Goal: Task Accomplishment & Management: Complete application form

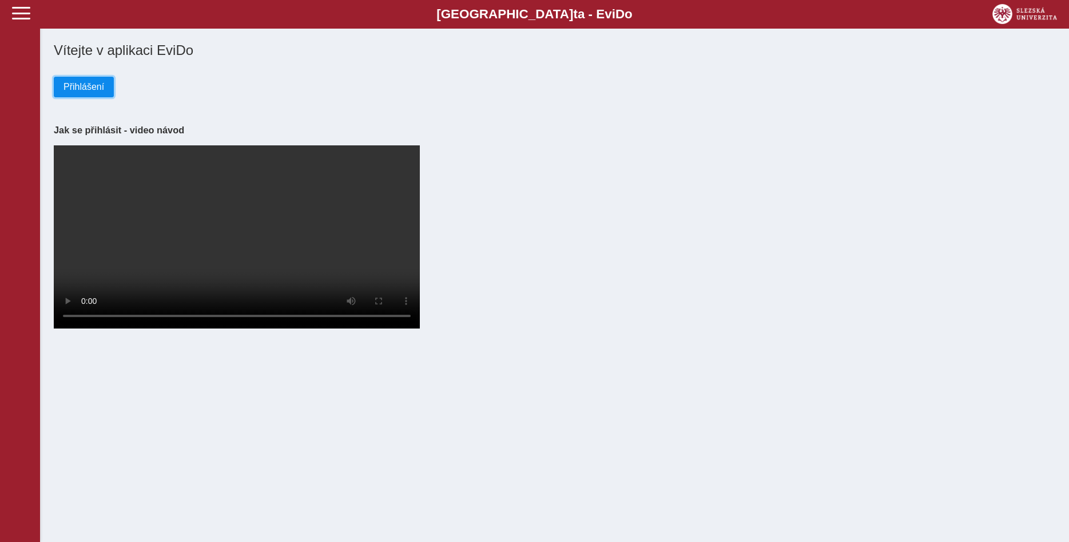
click at [86, 87] on span "Přihlášení" at bounding box center [83, 87] width 41 height 10
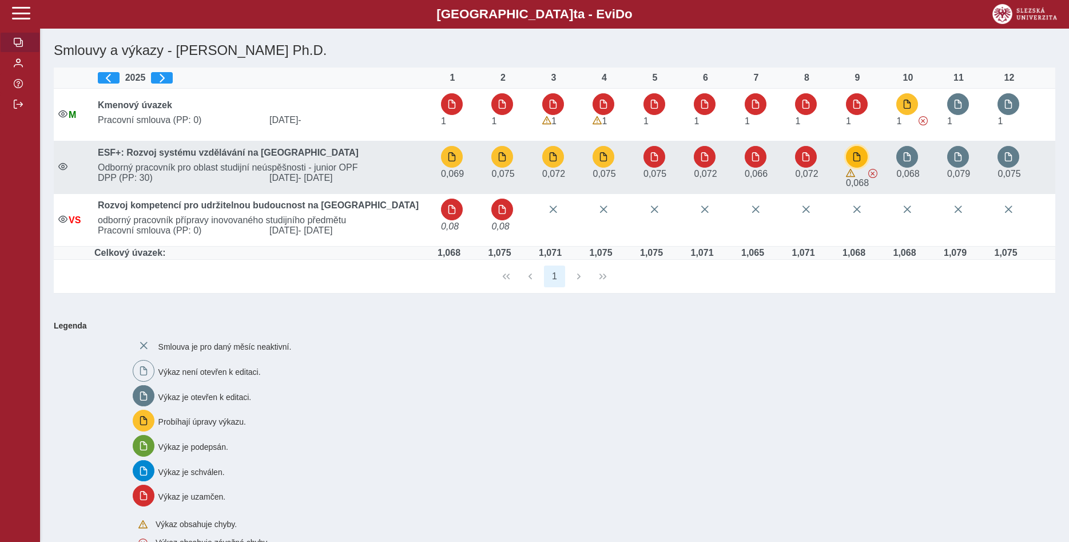
click at [856, 157] on span "button" at bounding box center [856, 156] width 9 height 9
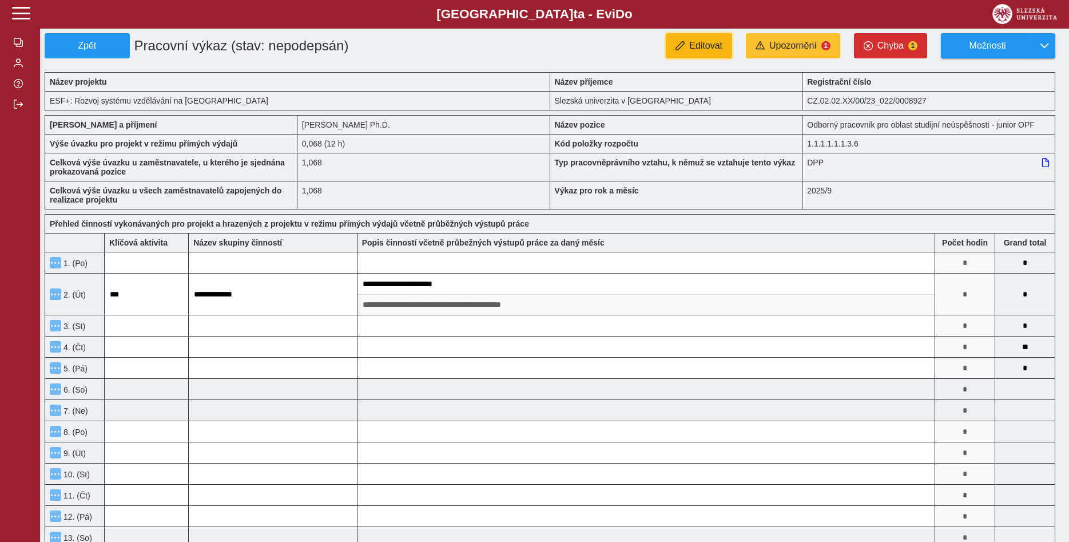
click at [702, 43] on span "Editovat" at bounding box center [705, 46] width 33 height 10
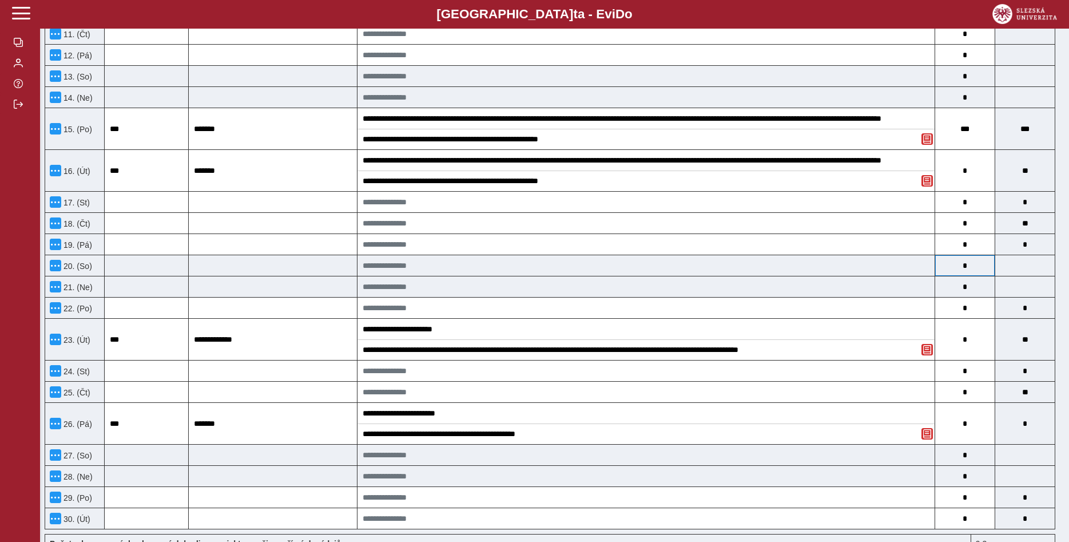
scroll to position [350, 0]
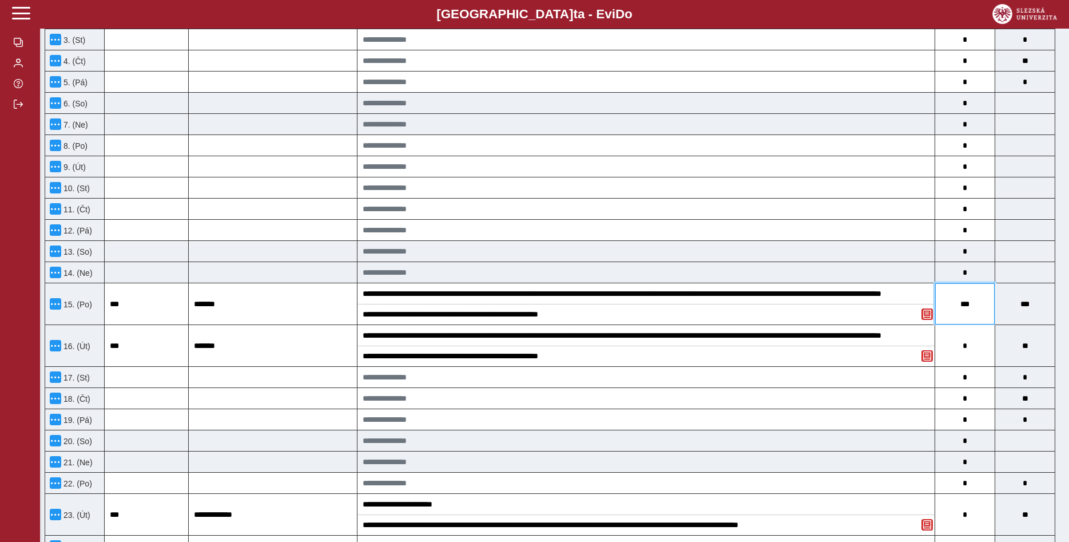
click at [973, 307] on input "***" at bounding box center [964, 303] width 59 height 41
type input "**"
type input "*"
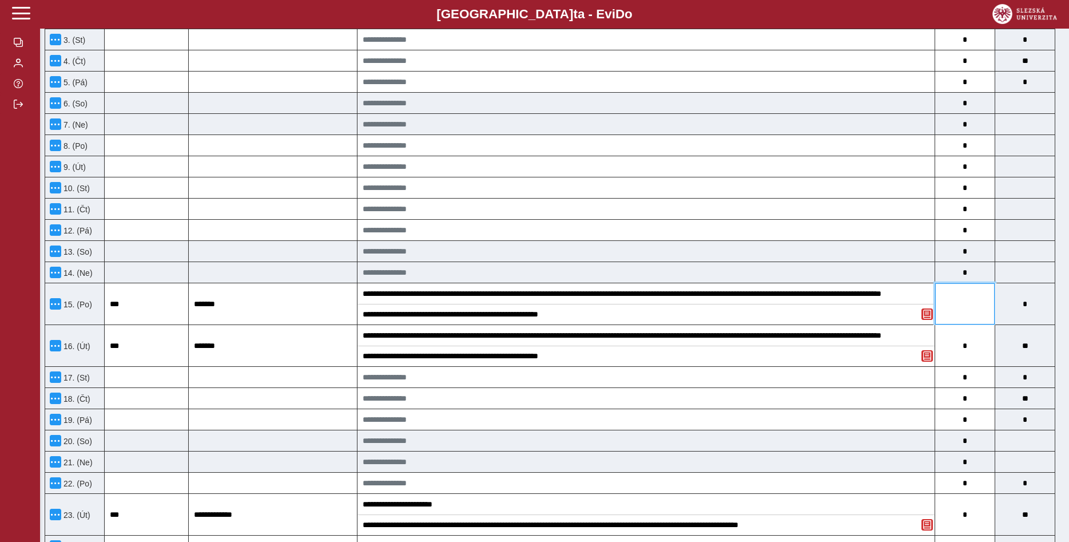
type input "*"
type input "**"
type input "*"
click at [966, 349] on input "*" at bounding box center [964, 345] width 59 height 41
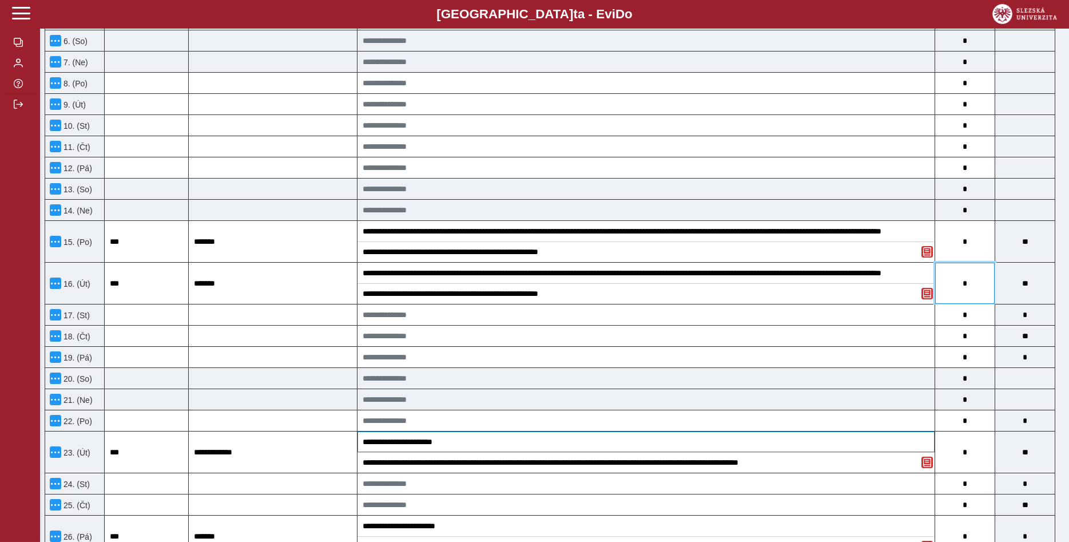
scroll to position [408, 0]
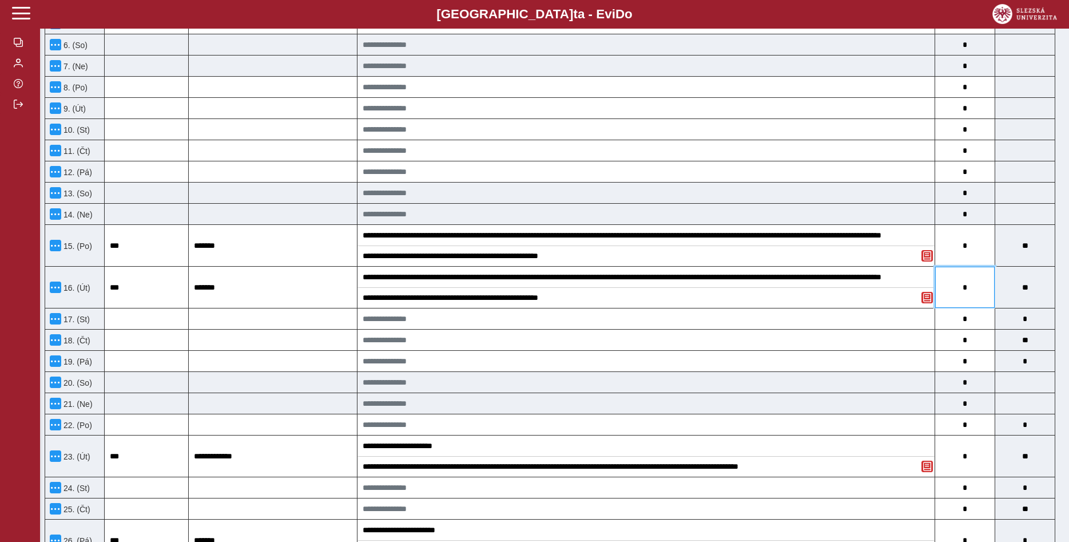
type input "*"
type input "**"
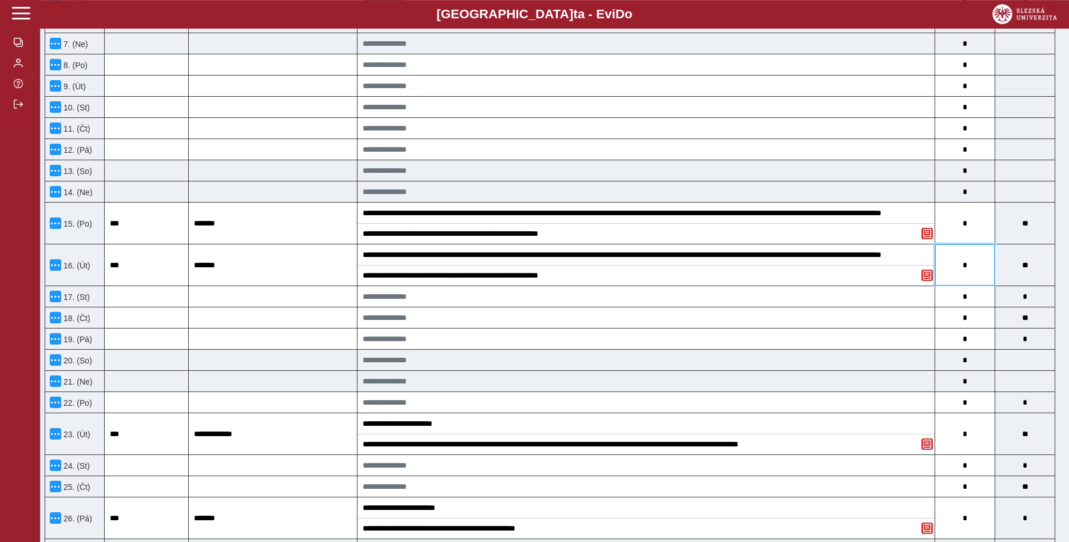
scroll to position [350, 0]
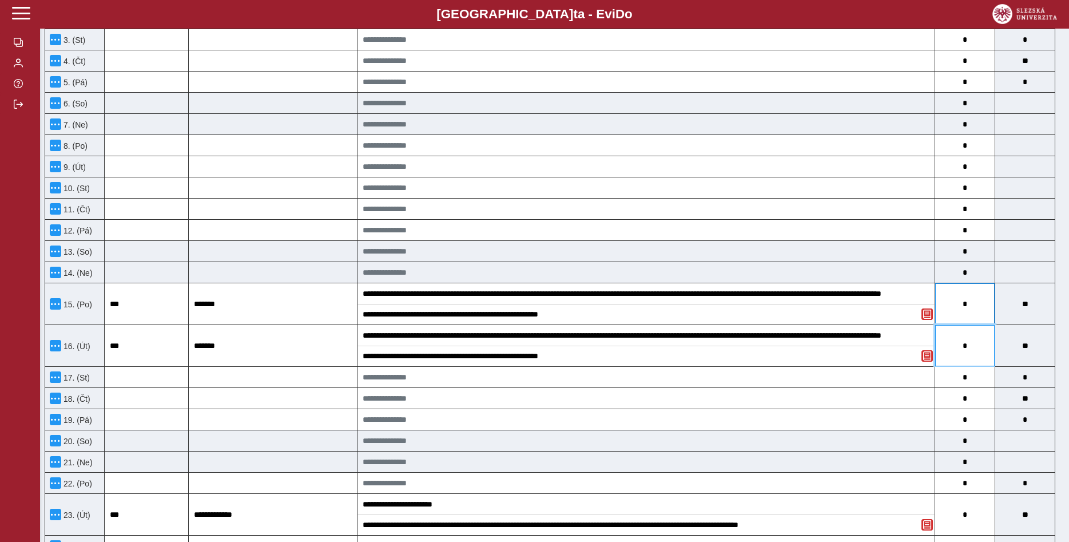
type input "*"
click at [976, 308] on input "*" at bounding box center [964, 303] width 59 height 41
type input "*"
type input "**"
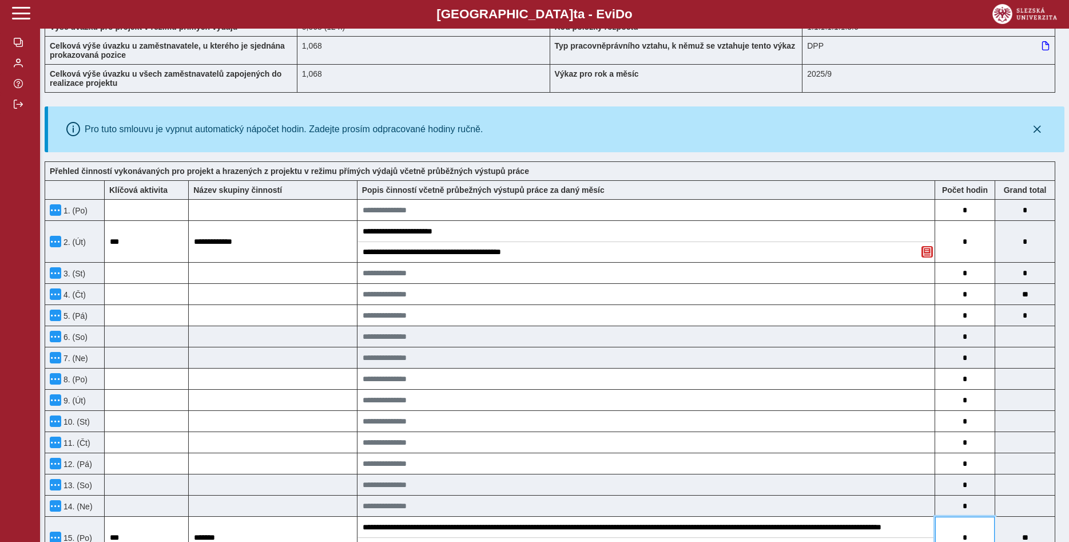
scroll to position [0, 0]
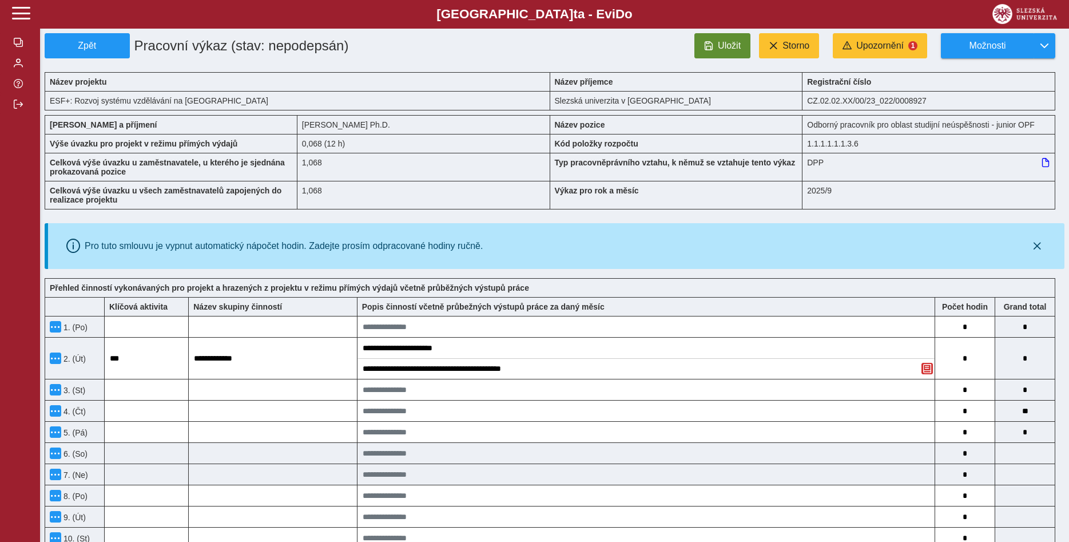
type input "*"
click at [721, 42] on span "Uložit" at bounding box center [729, 46] width 23 height 10
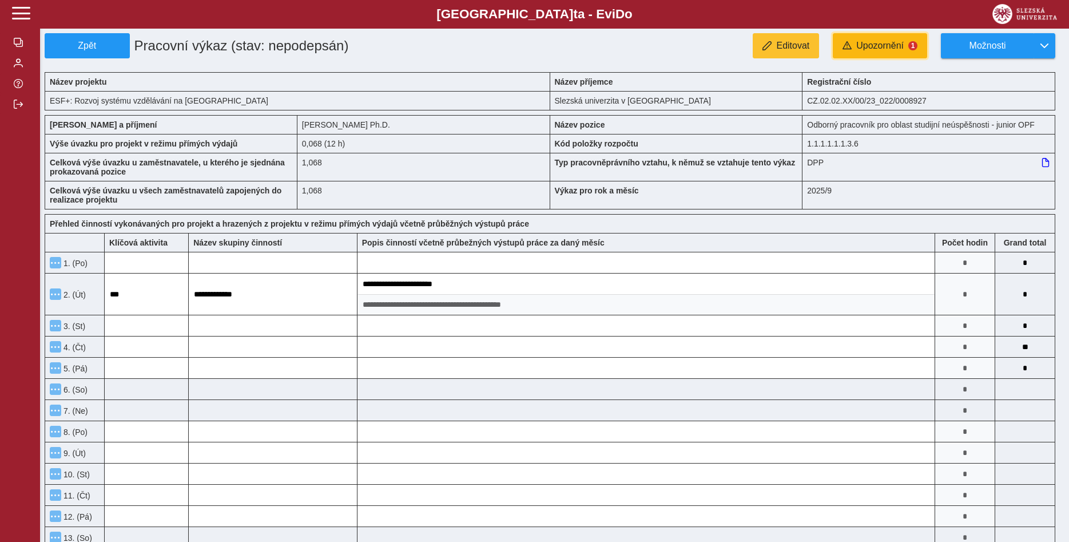
click at [865, 47] on span "Upozornění" at bounding box center [879, 46] width 47 height 10
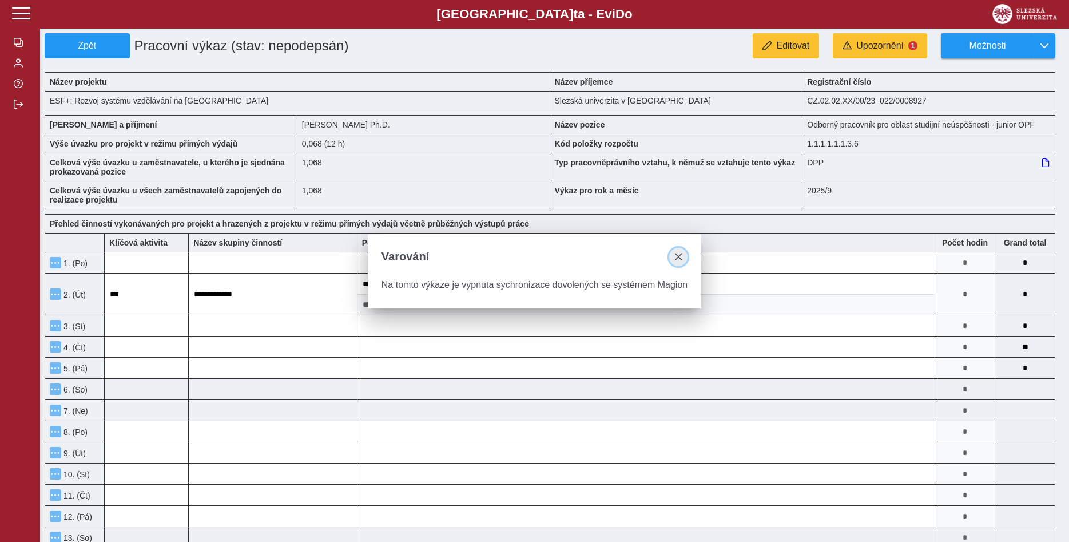
click at [676, 255] on span "close" at bounding box center [678, 256] width 9 height 9
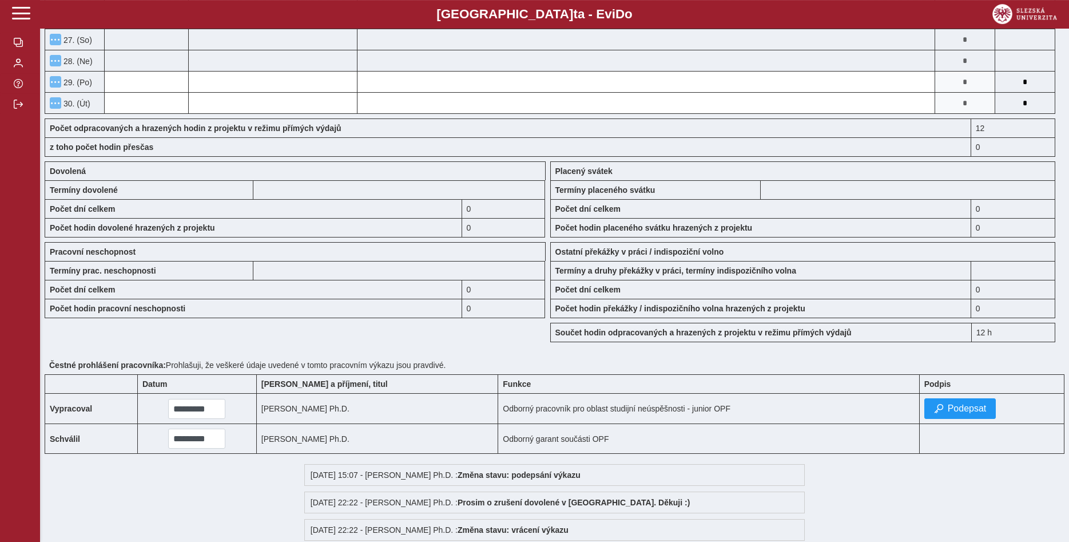
scroll to position [933, 0]
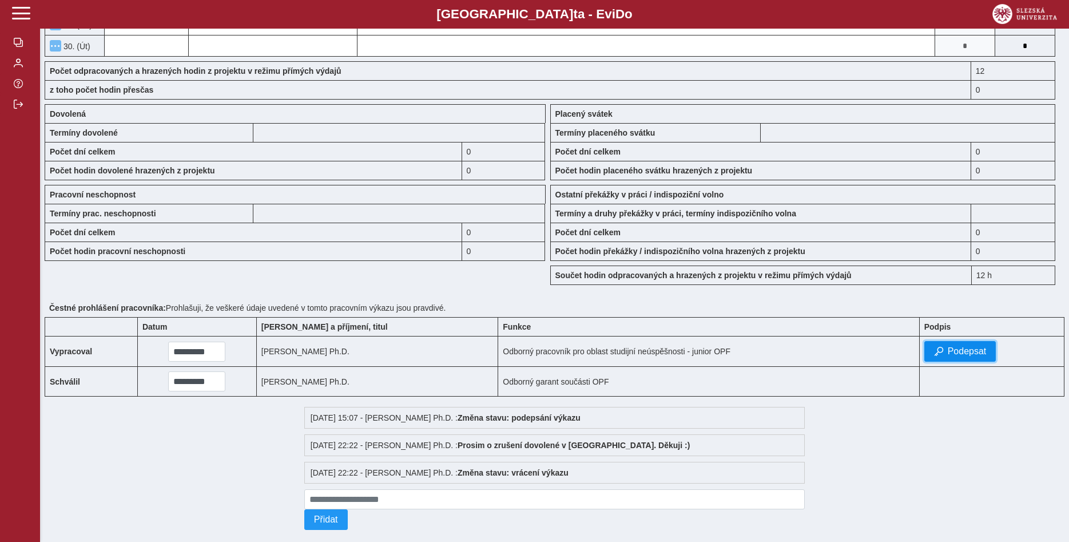
click at [962, 356] on span "Podepsat" at bounding box center [967, 351] width 39 height 10
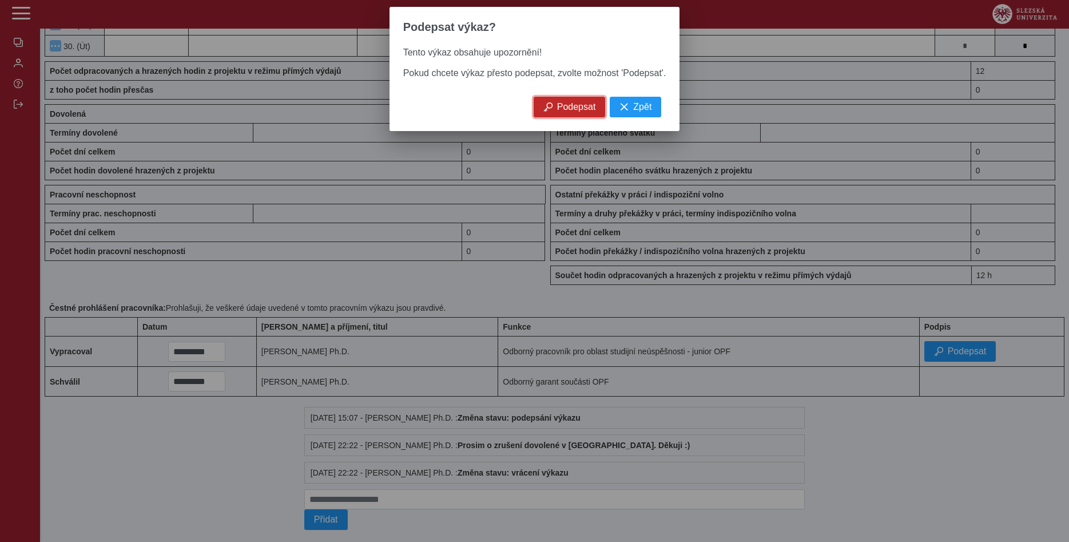
click at [574, 112] on span "Podepsat" at bounding box center [576, 107] width 39 height 10
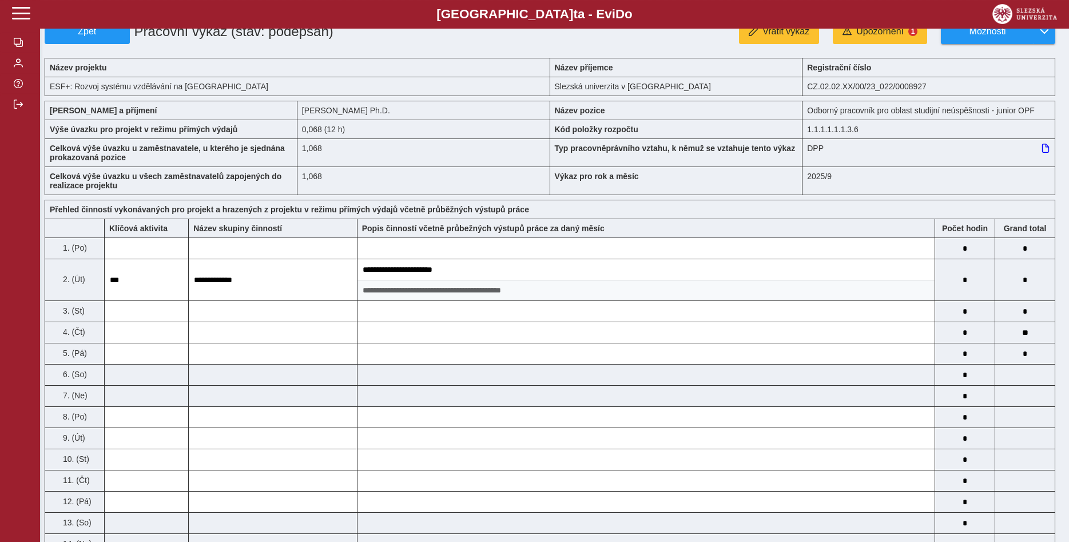
scroll to position [0, 0]
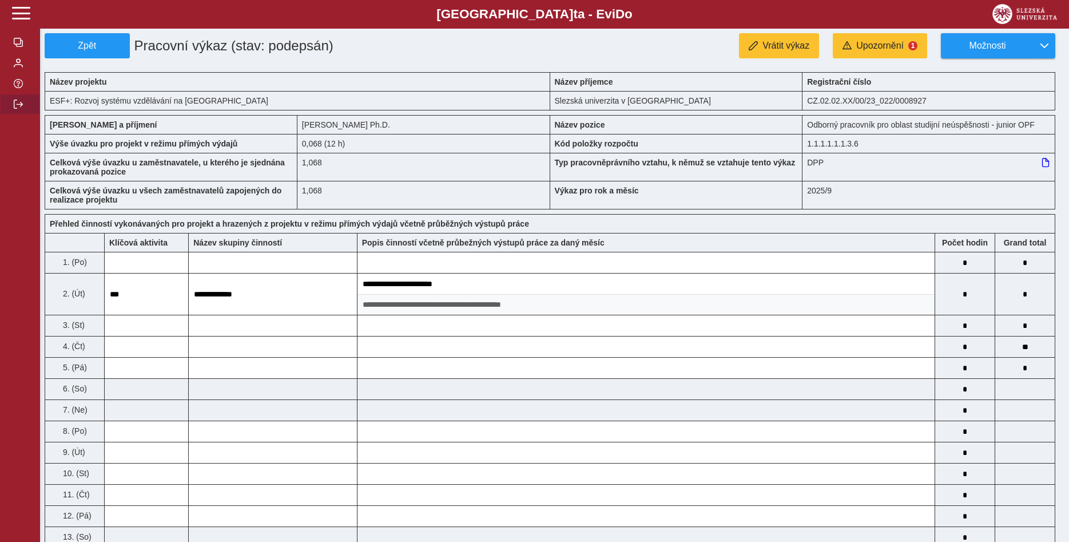
click at [15, 109] on span "button" at bounding box center [18, 104] width 9 height 9
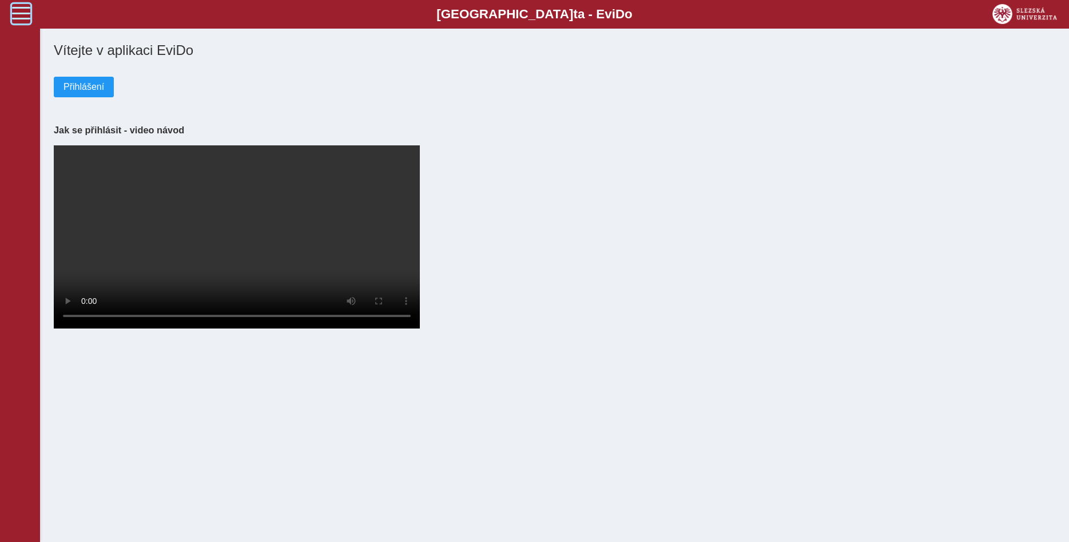
click at [21, 18] on span at bounding box center [21, 13] width 18 height 18
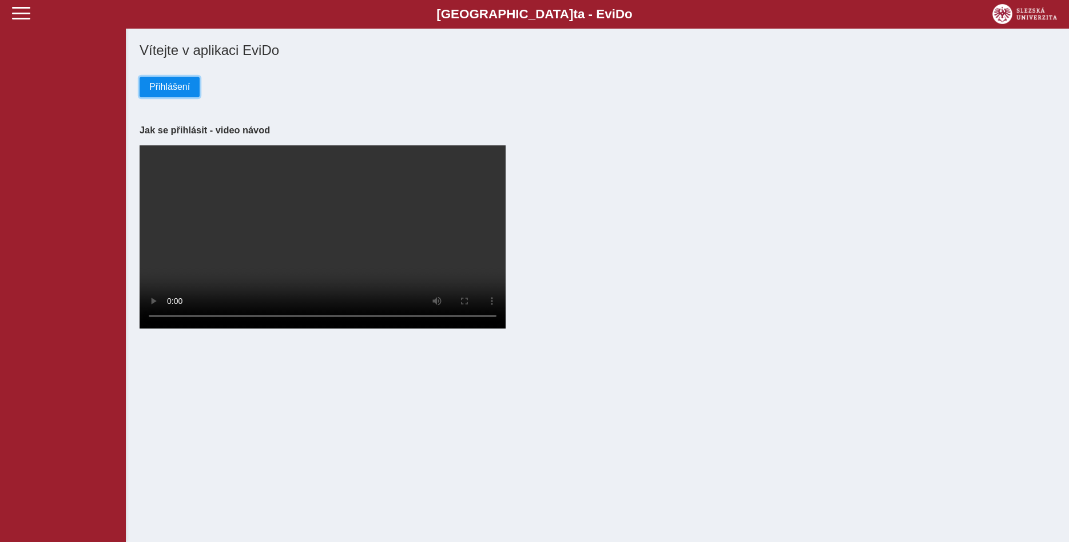
click at [161, 91] on span "Přihlášení" at bounding box center [169, 87] width 41 height 10
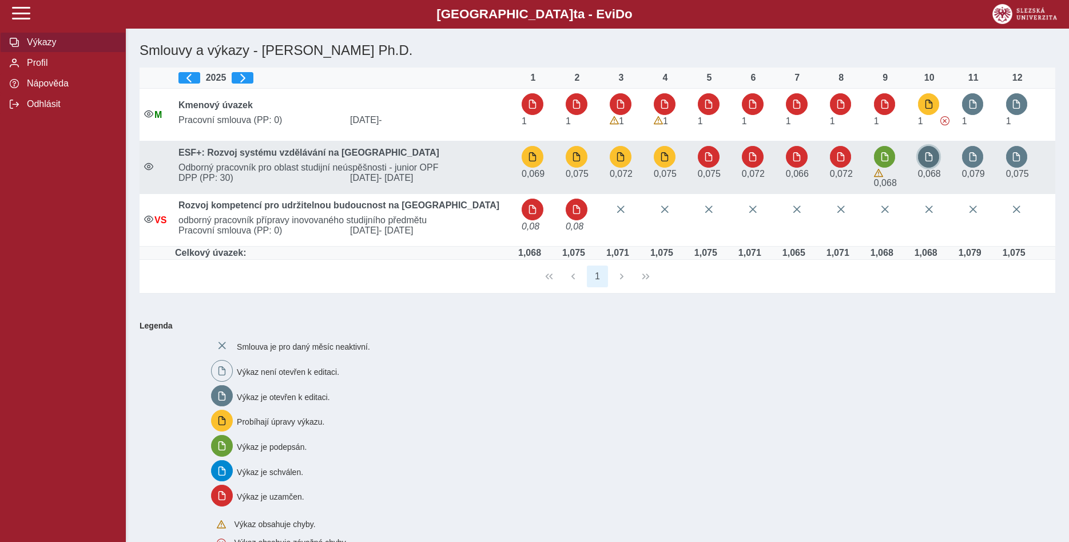
click at [928, 159] on span "button" at bounding box center [928, 156] width 9 height 9
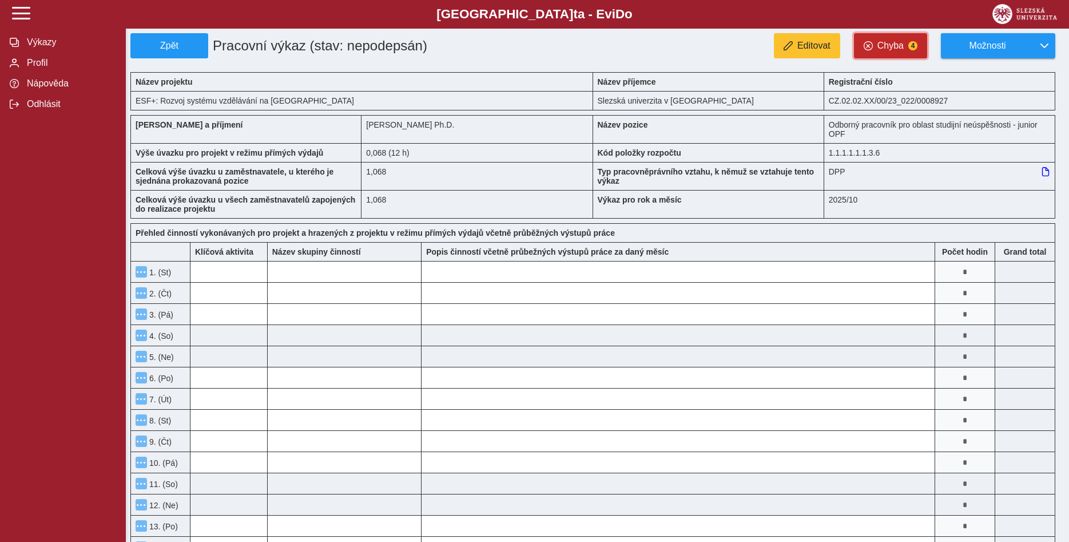
click at [900, 45] on span "Chyba" at bounding box center [890, 46] width 26 height 10
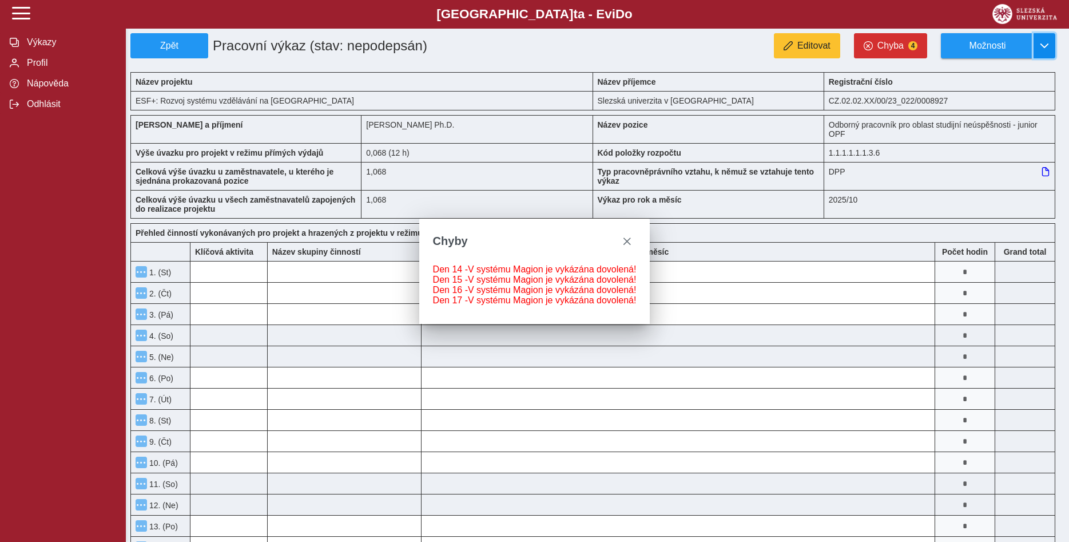
click at [1038, 44] on button "button" at bounding box center [1045, 45] width 22 height 25
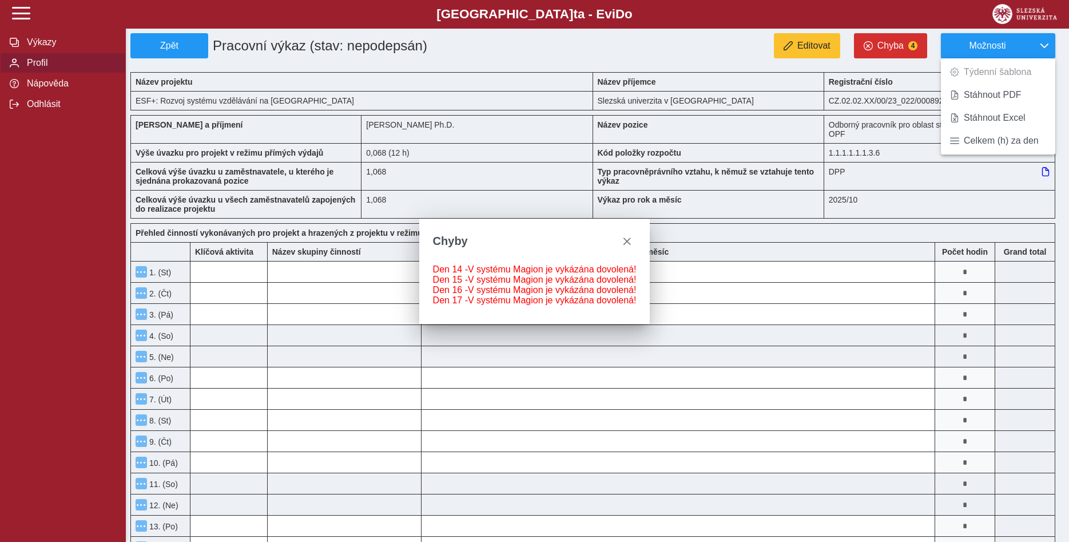
click at [50, 68] on span "Profil" at bounding box center [69, 63] width 93 height 10
